Goal: Task Accomplishment & Management: Use online tool/utility

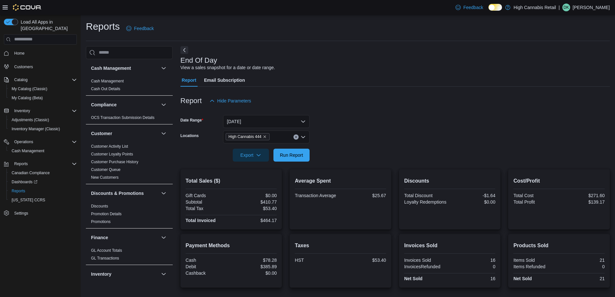
scroll to position [258, 0]
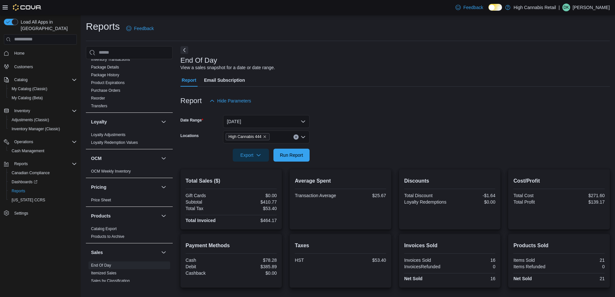
click at [279, 162] on div at bounding box center [394, 165] width 429 height 8
click at [284, 158] on span "Run Report" at bounding box center [291, 154] width 23 height 6
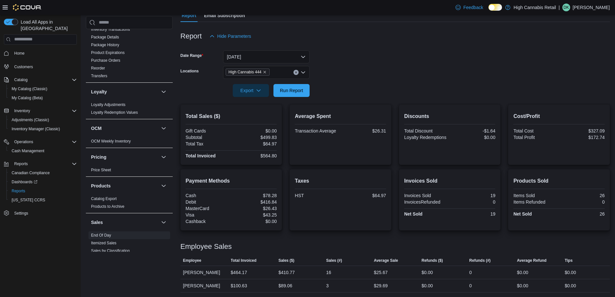
scroll to position [65, 0]
click at [300, 87] on span "Run Report" at bounding box center [291, 89] width 23 height 6
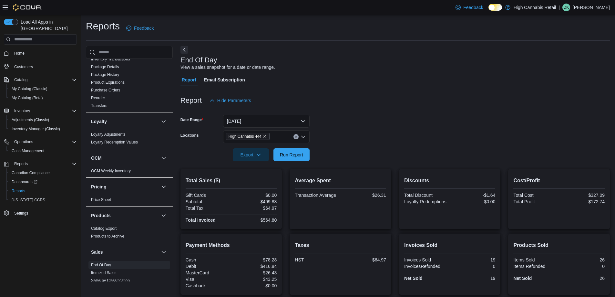
scroll to position [0, 0]
click at [20, 95] on span "My Catalog (Beta)" at bounding box center [27, 97] width 31 height 5
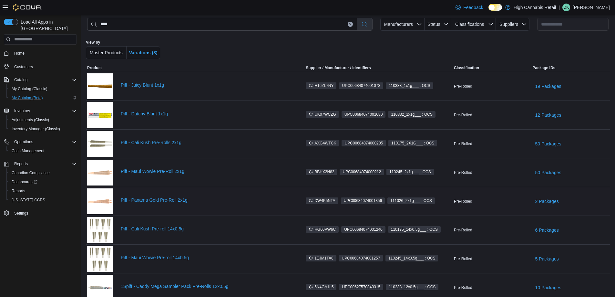
scroll to position [52, 0]
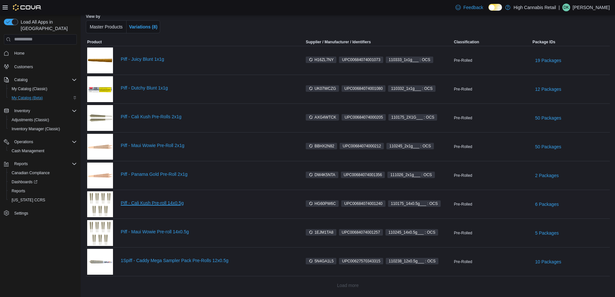
click at [162, 200] on link "Piff - Cali Kush Pre-roll 14x0.5g" at bounding box center [207, 202] width 173 height 5
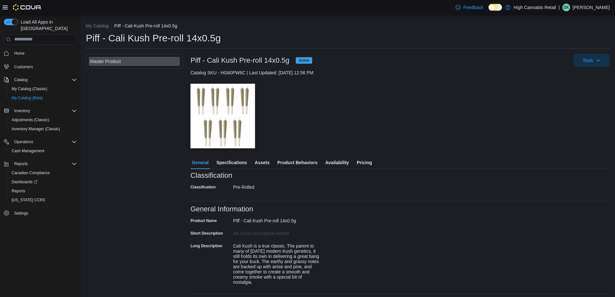
click at [359, 162] on span "Pricing" at bounding box center [364, 162] width 15 height 13
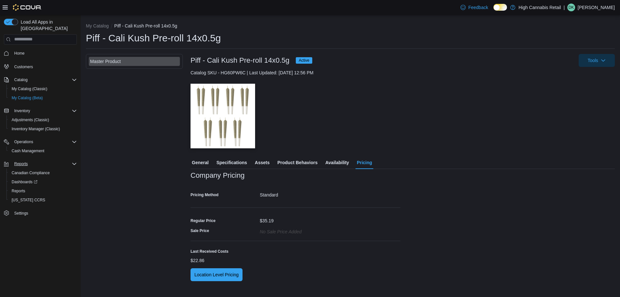
click at [33, 160] on div "Reports" at bounding box center [44, 164] width 65 height 8
click at [24, 161] on span "Reports" at bounding box center [21, 163] width 14 height 5
click at [17, 188] on span "Reports" at bounding box center [19, 190] width 14 height 5
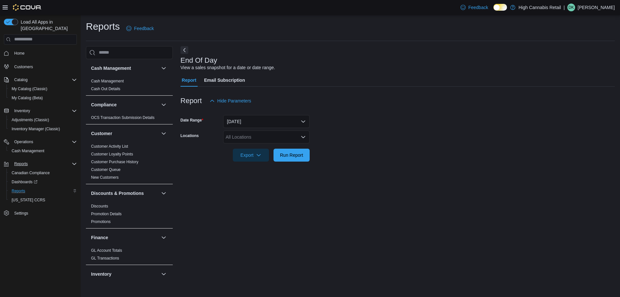
click at [258, 134] on div "All Locations" at bounding box center [266, 136] width 87 height 13
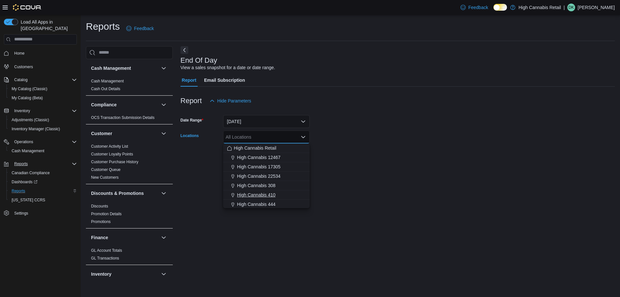
click at [277, 198] on button "High Cannabis 410" at bounding box center [266, 194] width 87 height 9
click at [263, 137] on icon "Remove High Cannabis 410 from selection in this group" at bounding box center [265, 137] width 4 height 4
click at [287, 194] on div "High Cannabis 410" at bounding box center [266, 194] width 79 height 6
click at [363, 171] on div "End Of Day View a sales snapshot for a date or date range. Report Email Subscri…" at bounding box center [397, 163] width 434 height 235
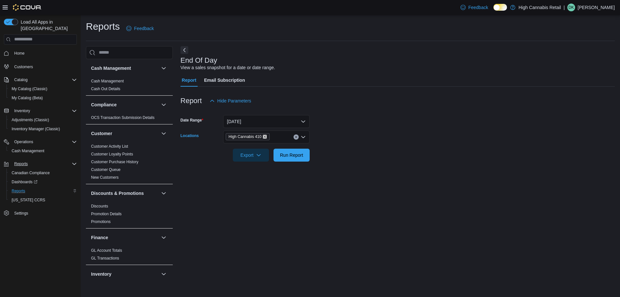
click at [264, 137] on icon "Remove High Cannabis 410 from selection in this group" at bounding box center [265, 137] width 4 height 4
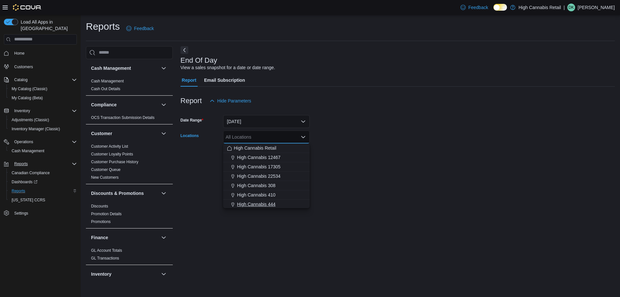
click at [270, 203] on span "High Cannabis 444" at bounding box center [256, 204] width 38 height 6
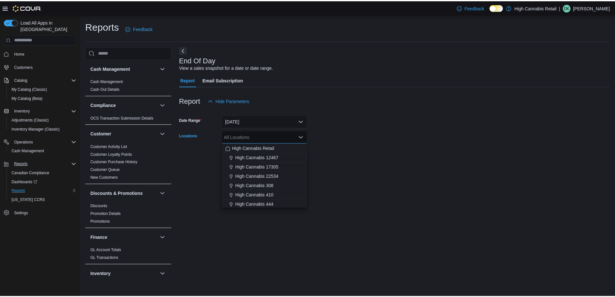
scroll to position [1, 0]
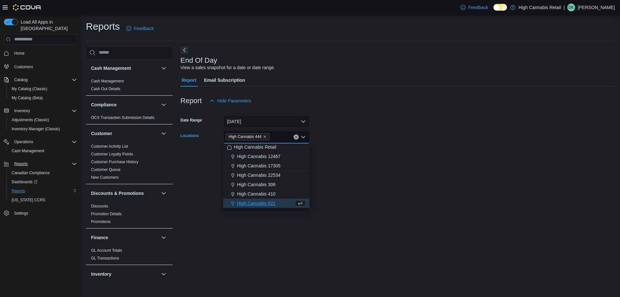
click at [358, 182] on div "End Of Day View a sales snapshot for a date or date range. Report Email Subscri…" at bounding box center [397, 163] width 434 height 235
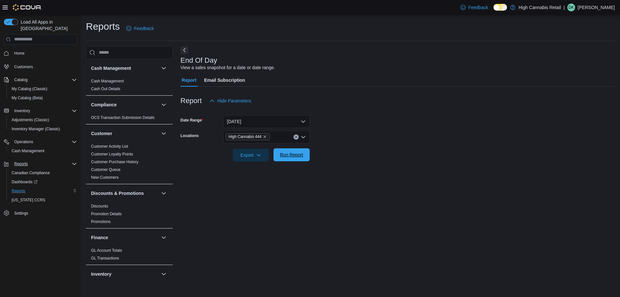
click at [300, 161] on span "Run Report" at bounding box center [291, 154] width 28 height 13
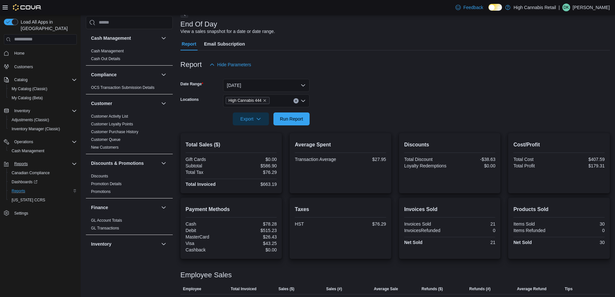
scroll to position [65, 0]
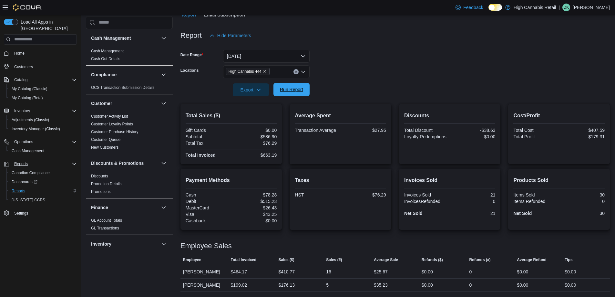
click at [302, 92] on span "Run Report" at bounding box center [291, 89] width 23 height 6
